Goal: Communication & Community: Share content

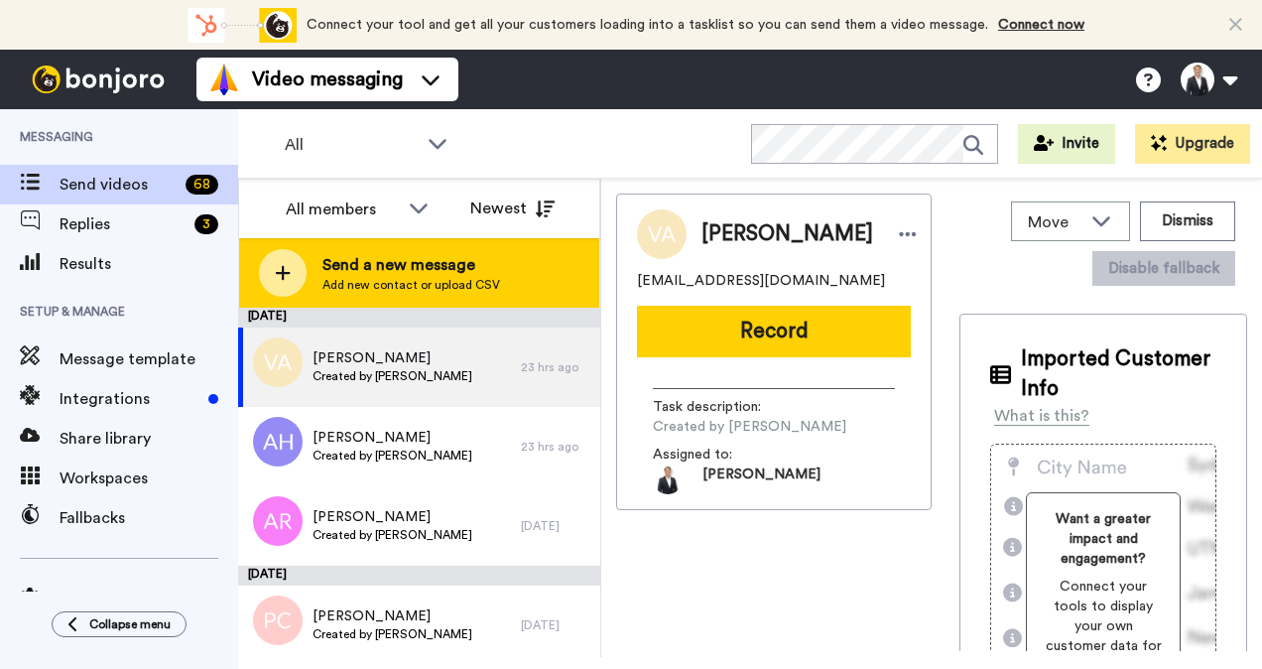
click at [287, 266] on icon at bounding box center [283, 273] width 16 height 18
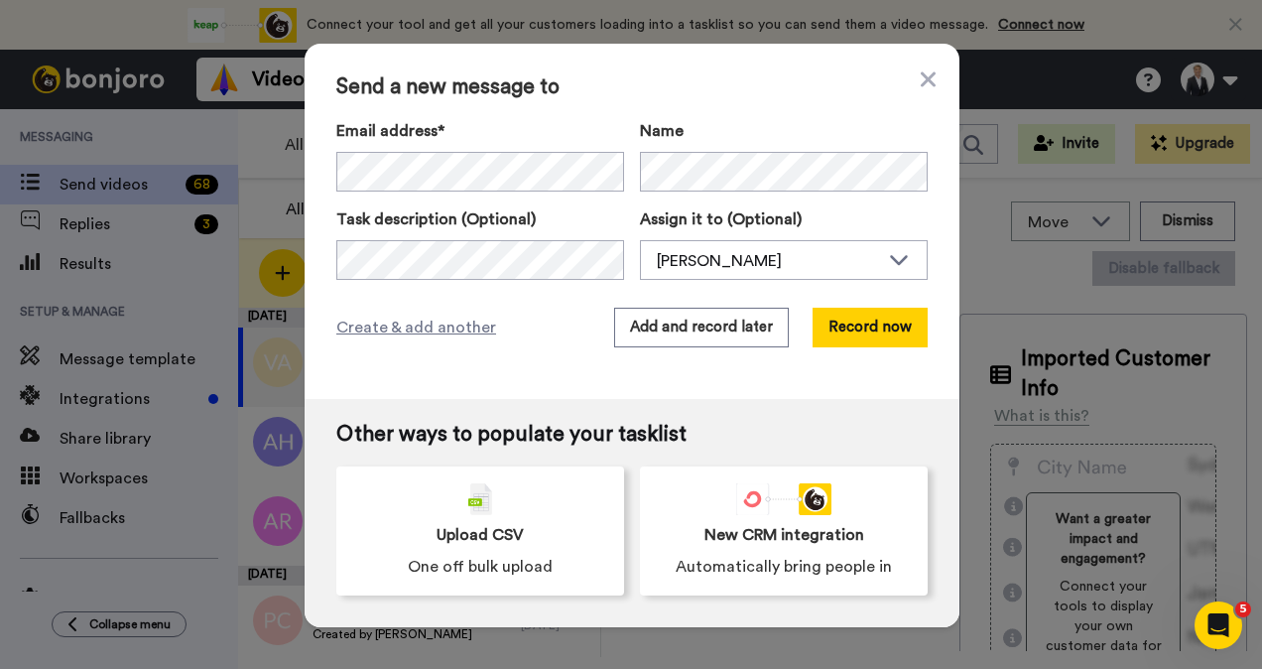
click at [432, 163] on body "Connect your tool now! Connect your tool and get all your customers loading int…" at bounding box center [631, 334] width 1262 height 669
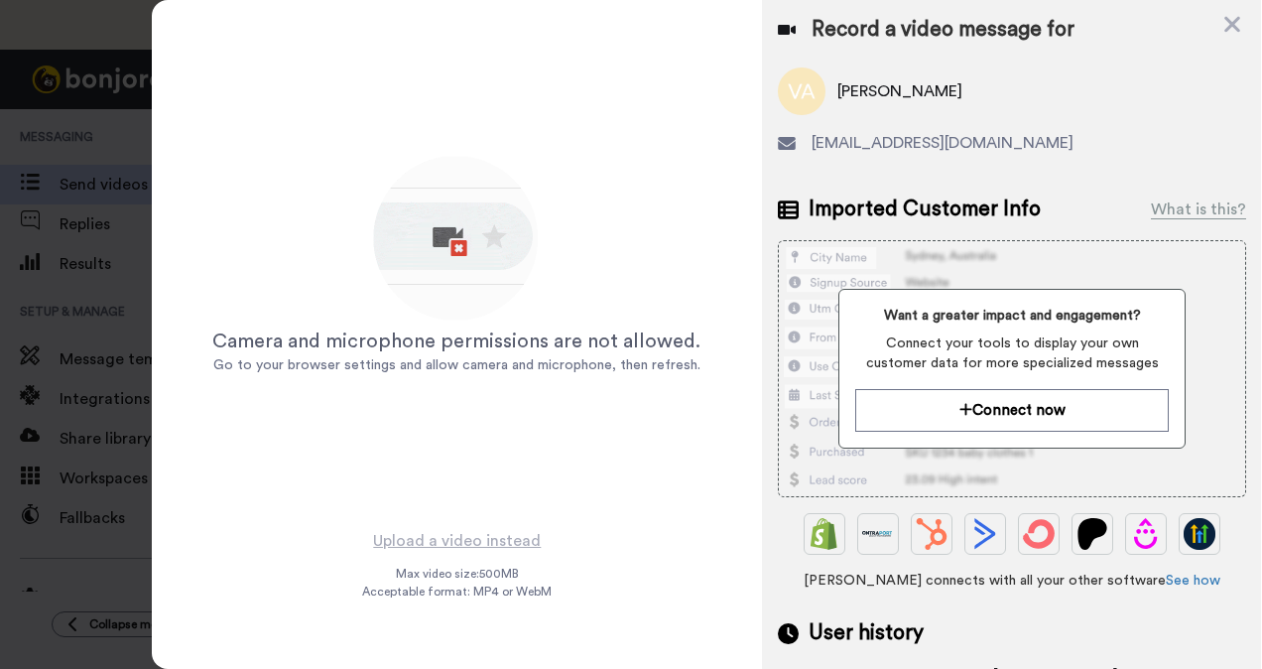
click at [1221, 27] on div "Record a video message for" at bounding box center [1012, 30] width 468 height 28
click at [1222, 19] on icon at bounding box center [1232, 24] width 20 height 25
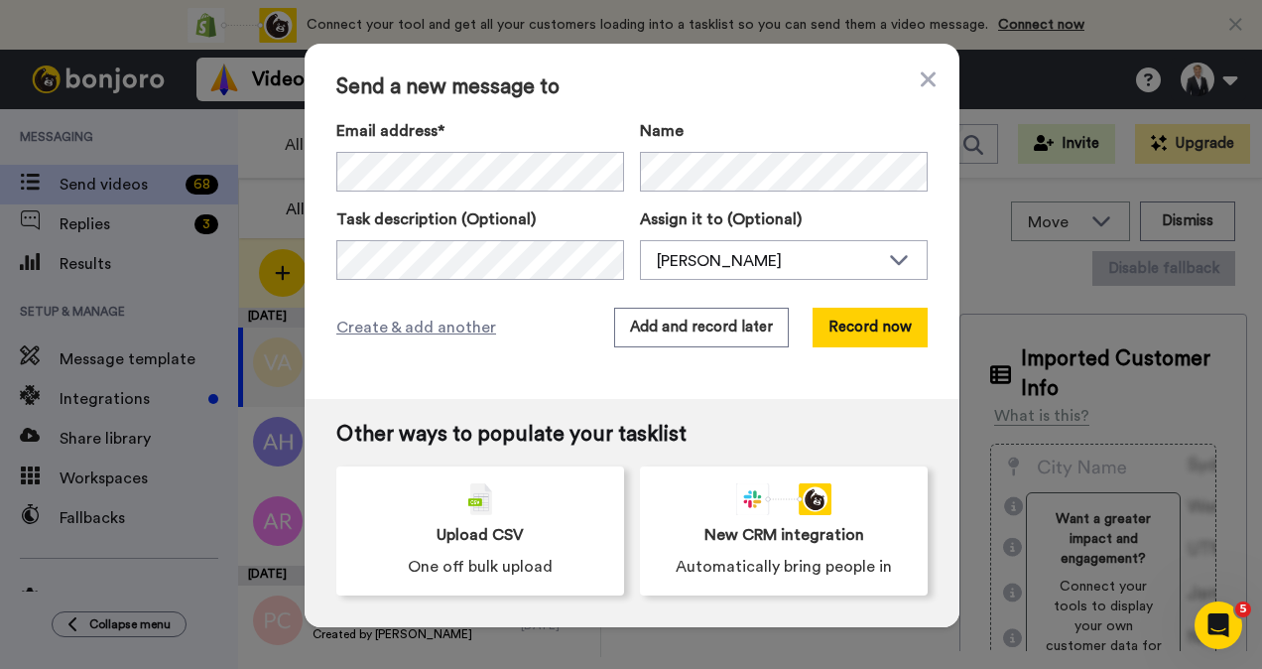
click at [930, 71] on div "Send a new message to Email address* [PERSON_NAME] <[PERSON_NAME][EMAIL_ADDRESS…" at bounding box center [632, 221] width 655 height 355
click at [921, 82] on icon at bounding box center [928, 78] width 15 height 15
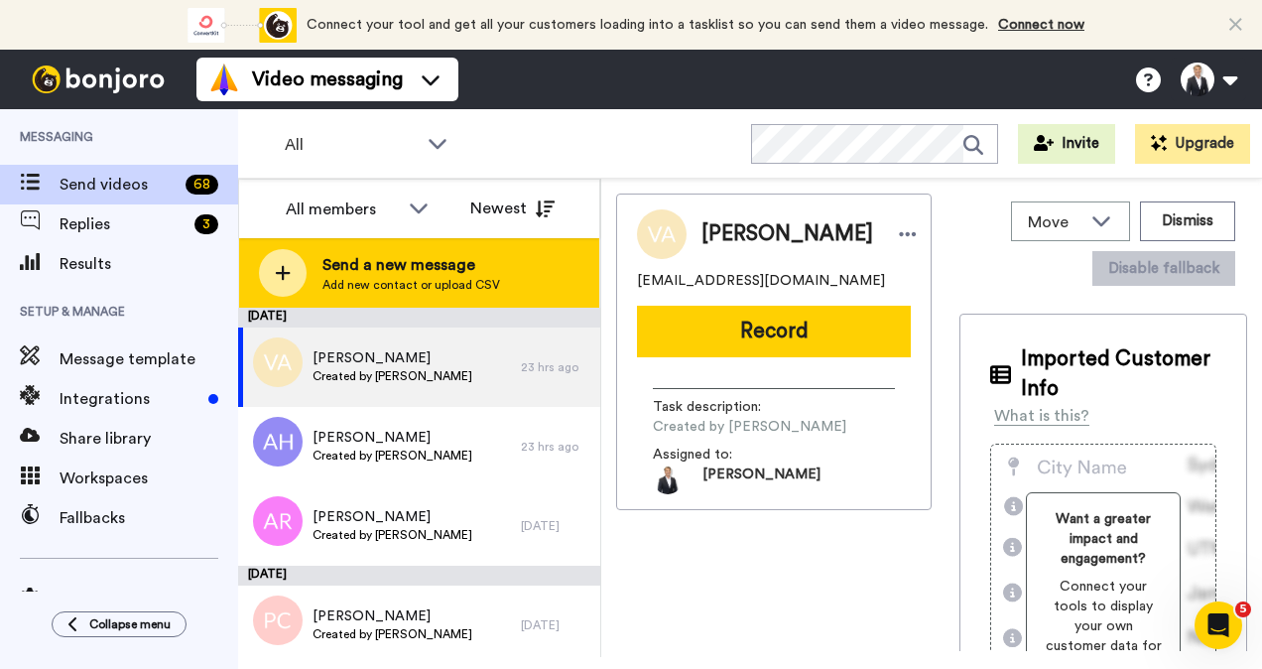
click at [290, 268] on icon at bounding box center [283, 273] width 16 height 18
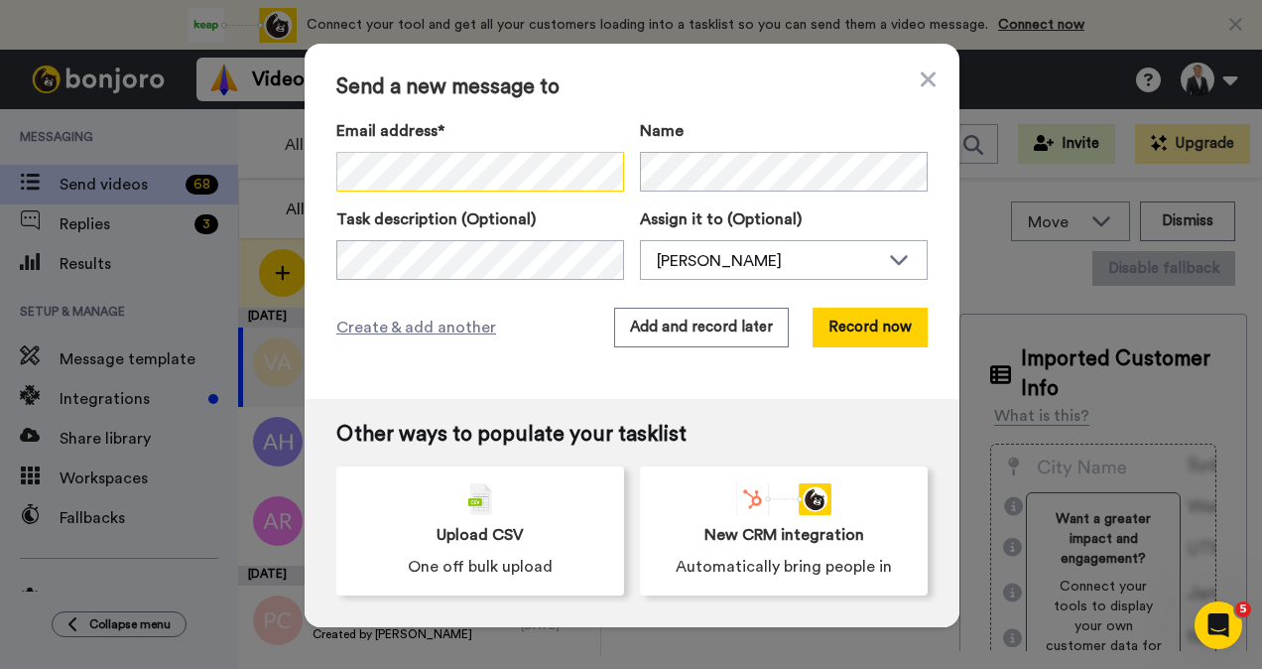
click at [0, 125] on html "Connect your tool now! Connect your tool and get all your customers loading int…" at bounding box center [631, 334] width 1262 height 669
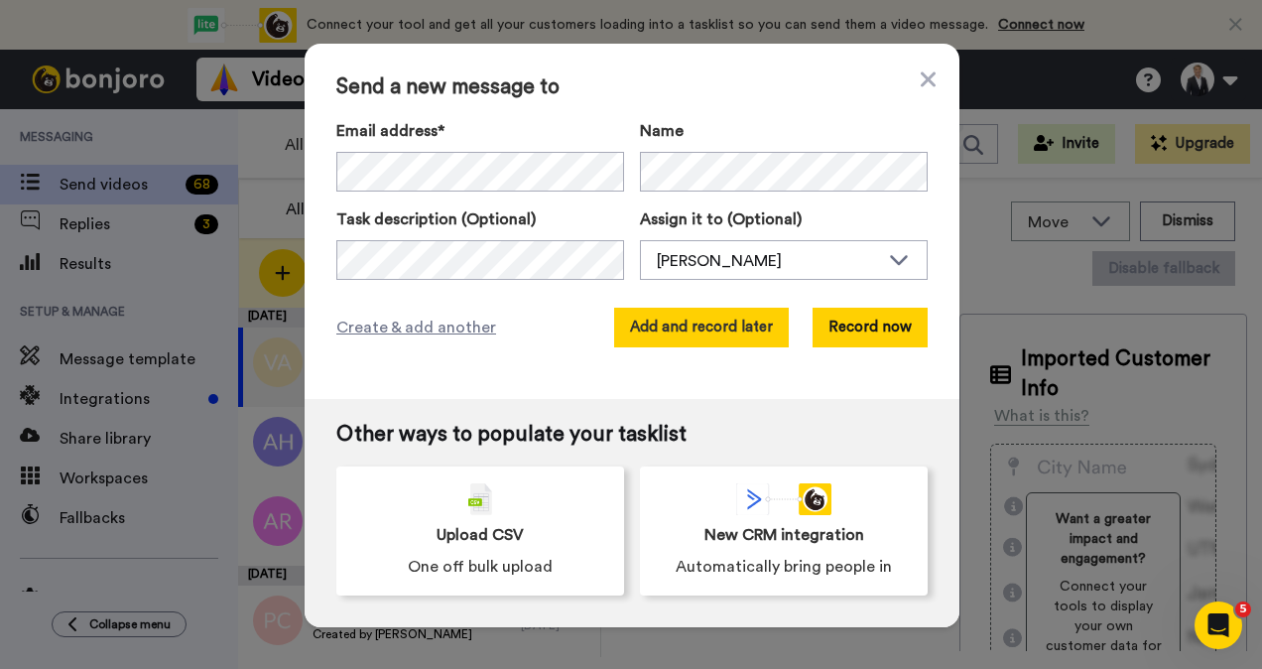
click at [716, 330] on button "Add and record later" at bounding box center [701, 328] width 175 height 40
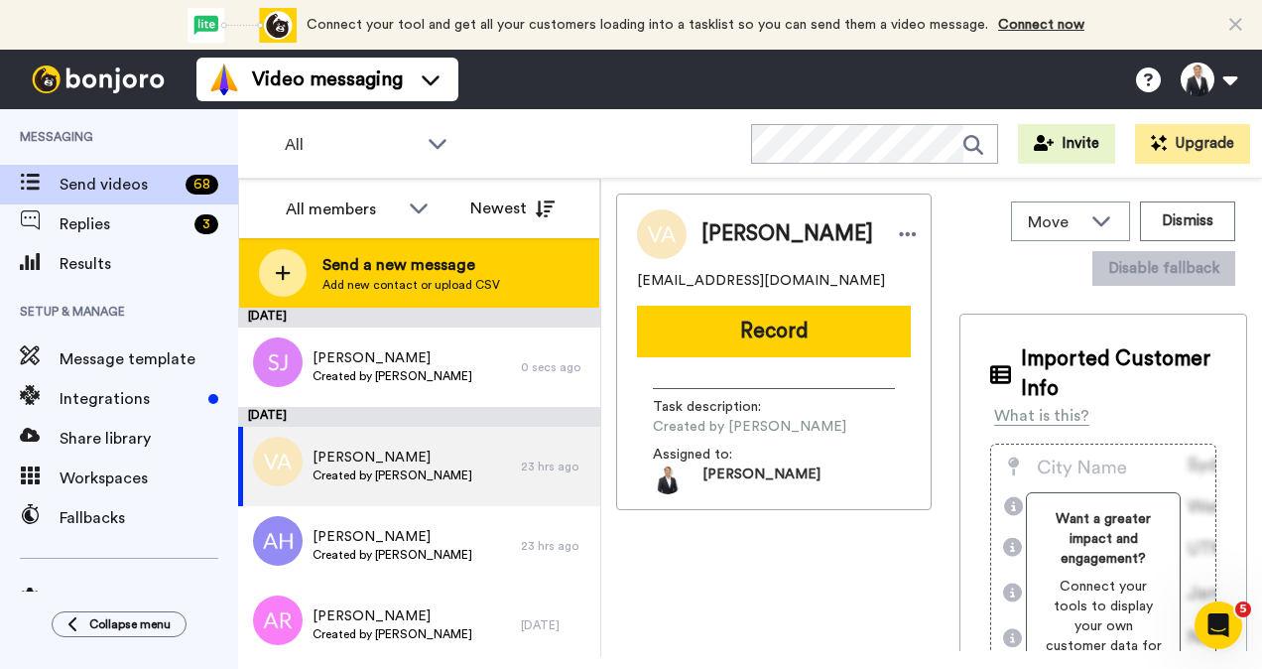
click at [338, 264] on span "Send a new message" at bounding box center [411, 265] width 178 height 24
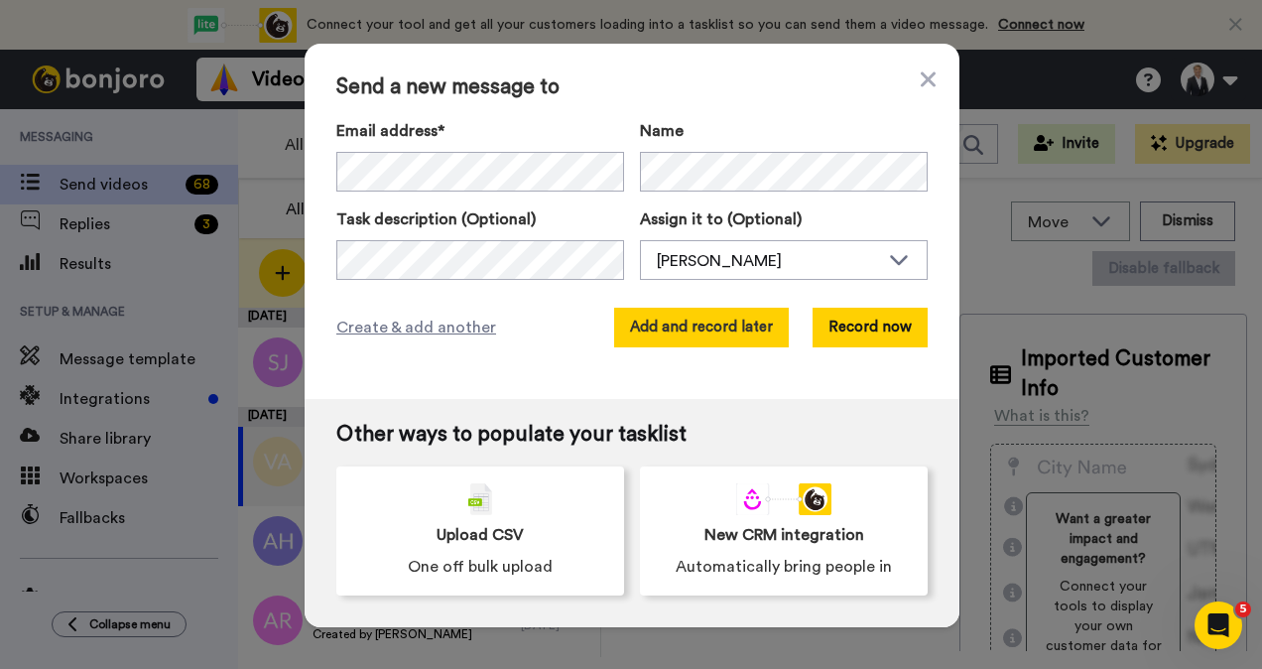
click at [703, 327] on button "Add and record later" at bounding box center [701, 328] width 175 height 40
